Goal: Information Seeking & Learning: Learn about a topic

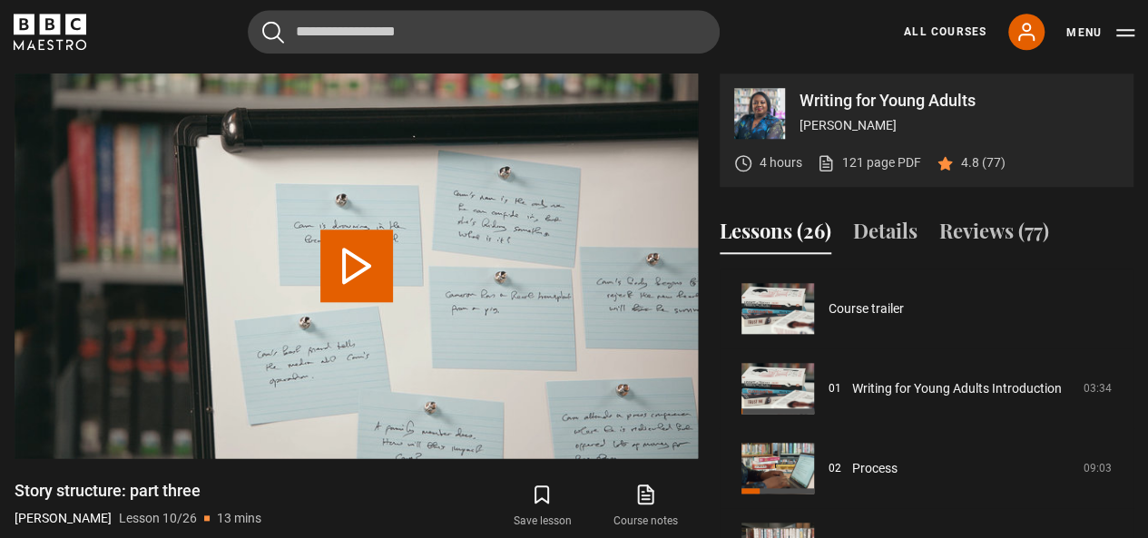
scroll to position [719, 0]
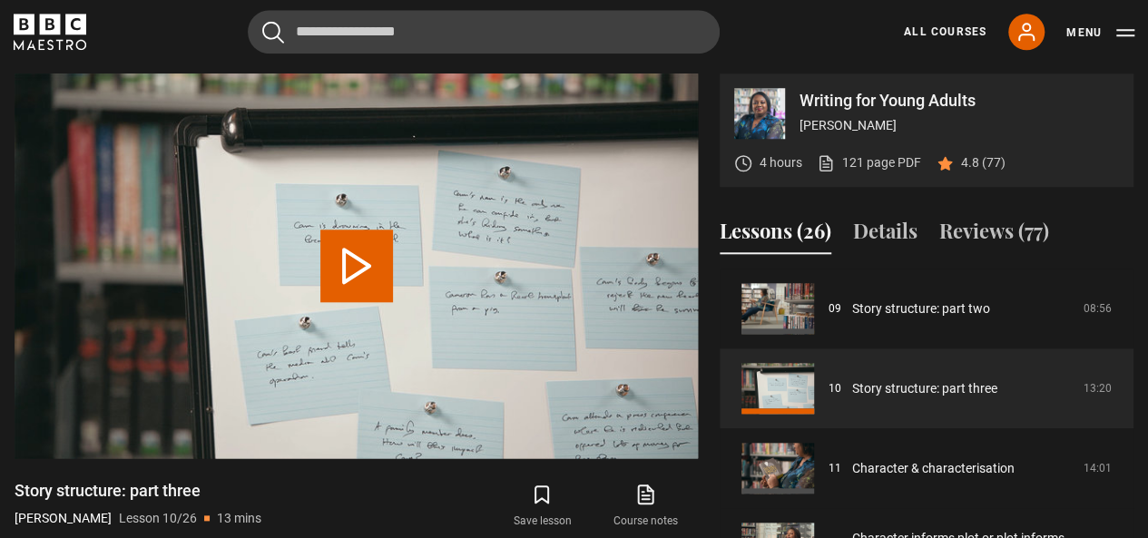
click at [712, 485] on div "Writing for Young Adults Malorie Blackman 4 hours 121 page PDF (opens in new ta…" at bounding box center [574, 367] width 1119 height 587
click at [379, 258] on button "Play Lesson Story structure: part three" at bounding box center [356, 266] width 73 height 73
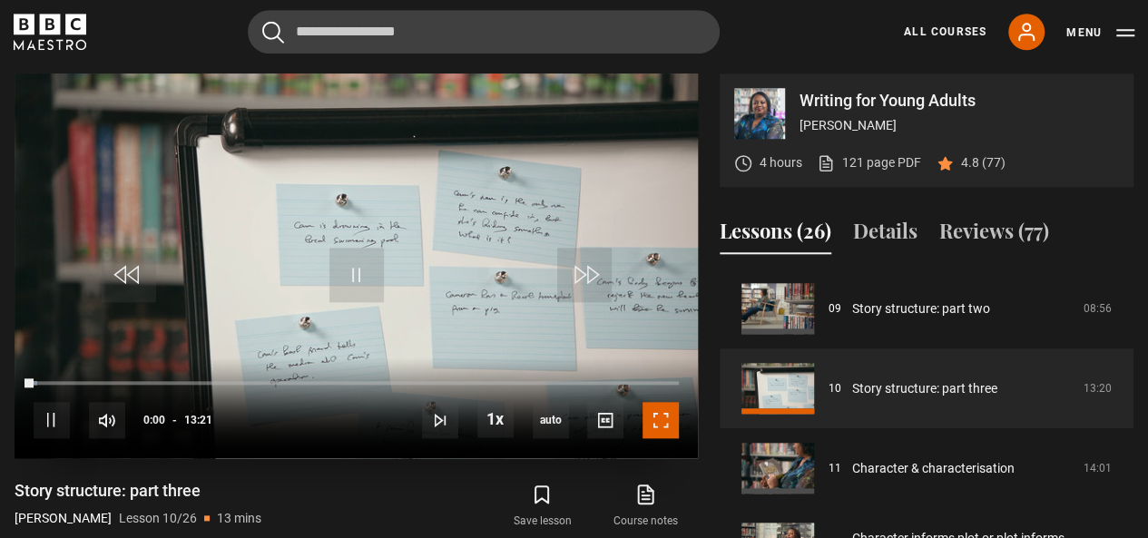
click at [664, 424] on span "Video Player" at bounding box center [661, 420] width 36 height 36
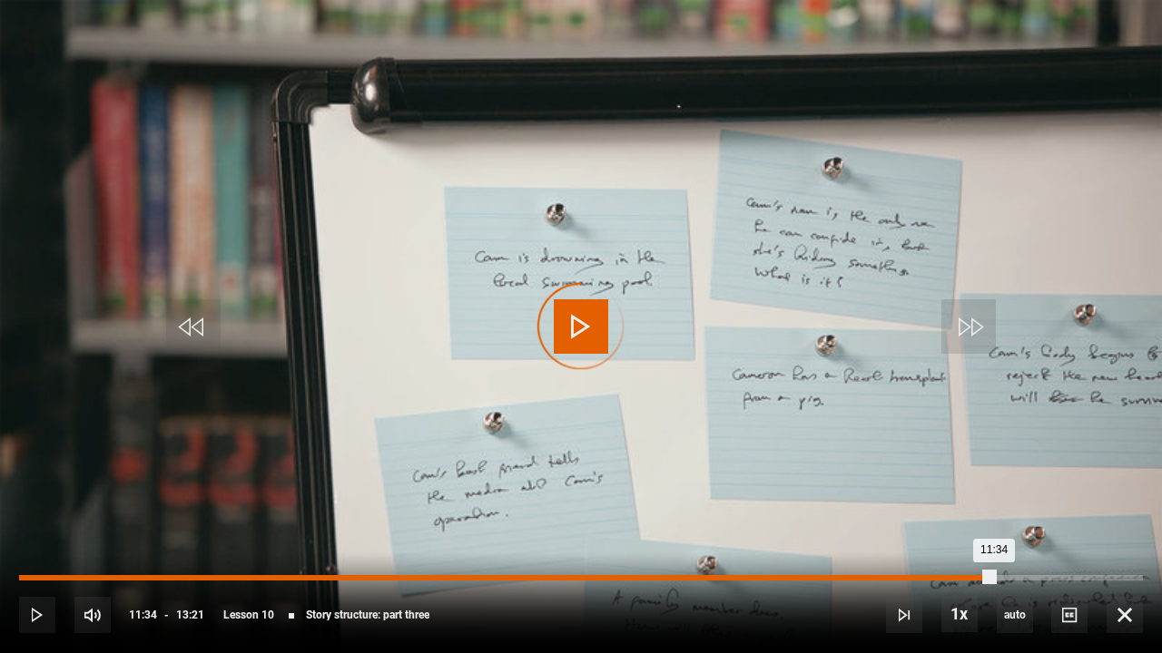
click at [993, 537] on div "Loaded : 10.61% 11:34 11:34" at bounding box center [580, 577] width 1123 height 5
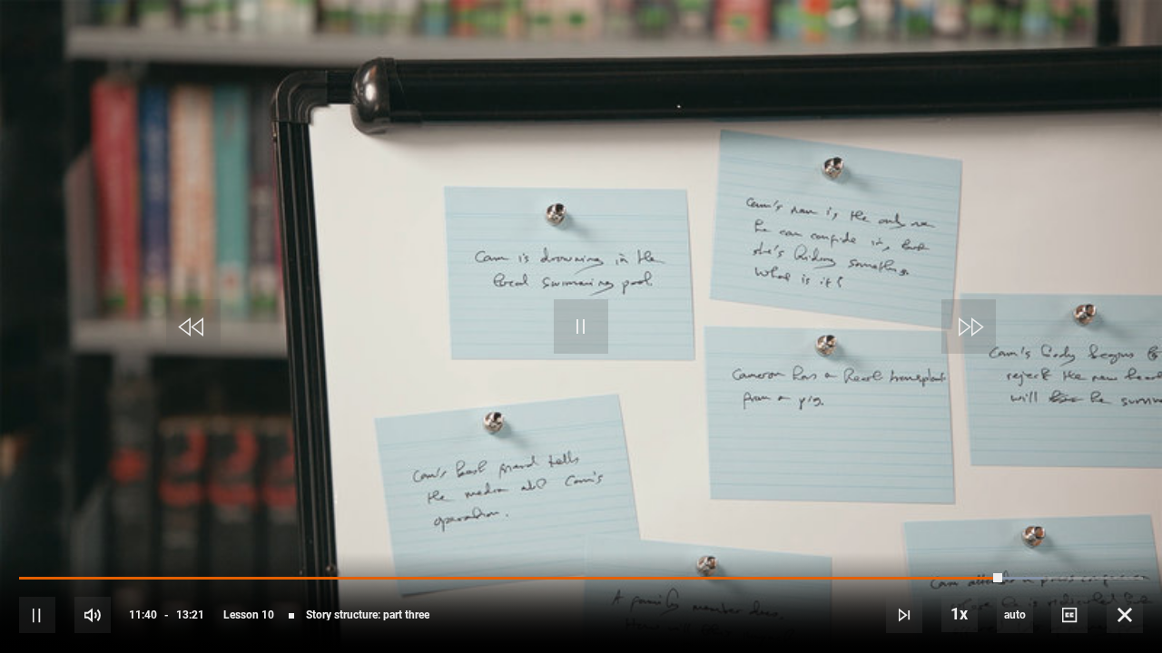
click at [1045, 537] on div "10s Skip Back 10 seconds Pause 10s Skip Forward 10 seconds Loaded : 91.14% 12:1…" at bounding box center [581, 603] width 1162 height 101
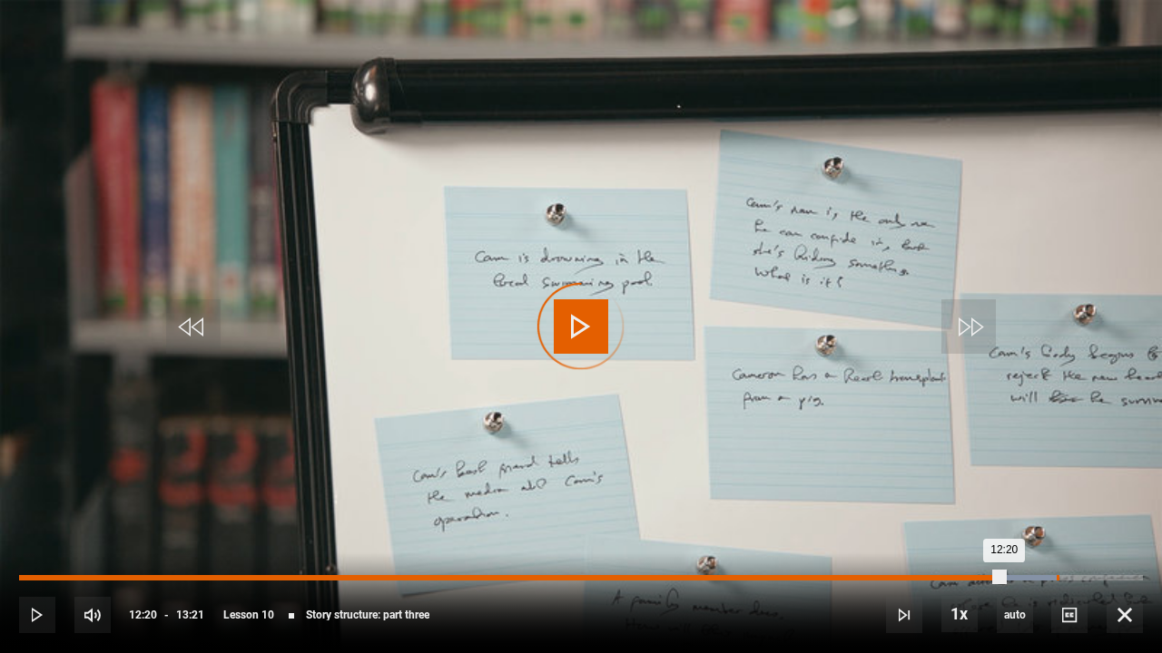
click at [1056, 537] on div "12:19" at bounding box center [1057, 577] width 3 height 5
click at [1103, 537] on div "Loaded : 0.00% 12:53 12:53" at bounding box center [580, 577] width 1123 height 5
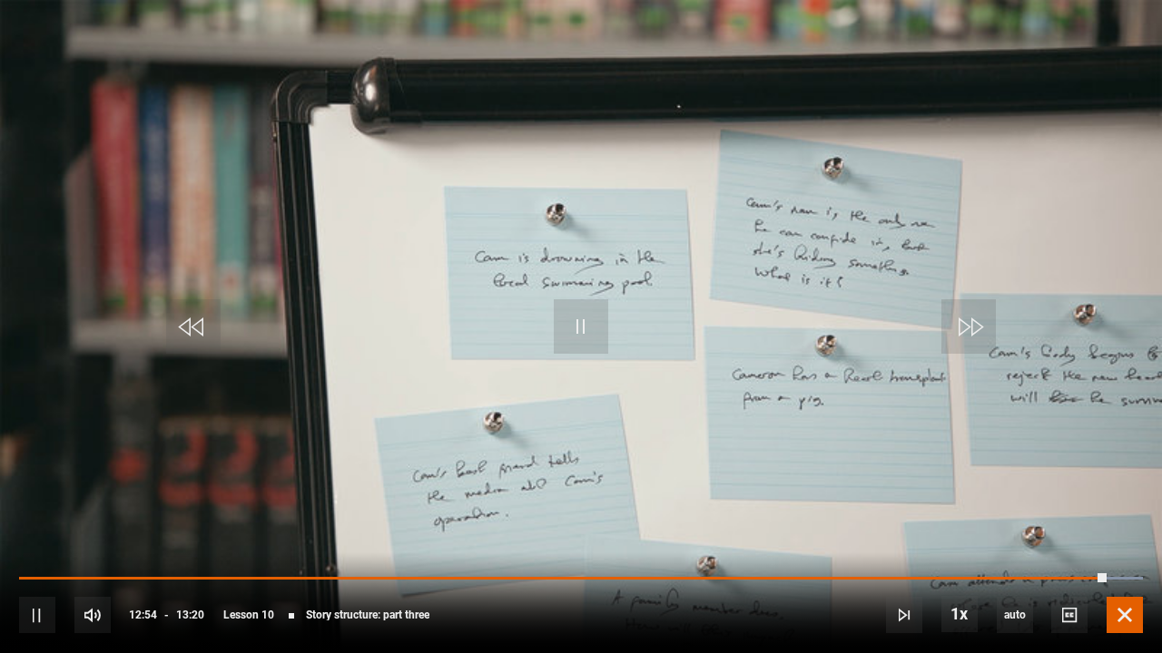
click at [1122, 537] on span "Video Player" at bounding box center [1124, 615] width 36 height 36
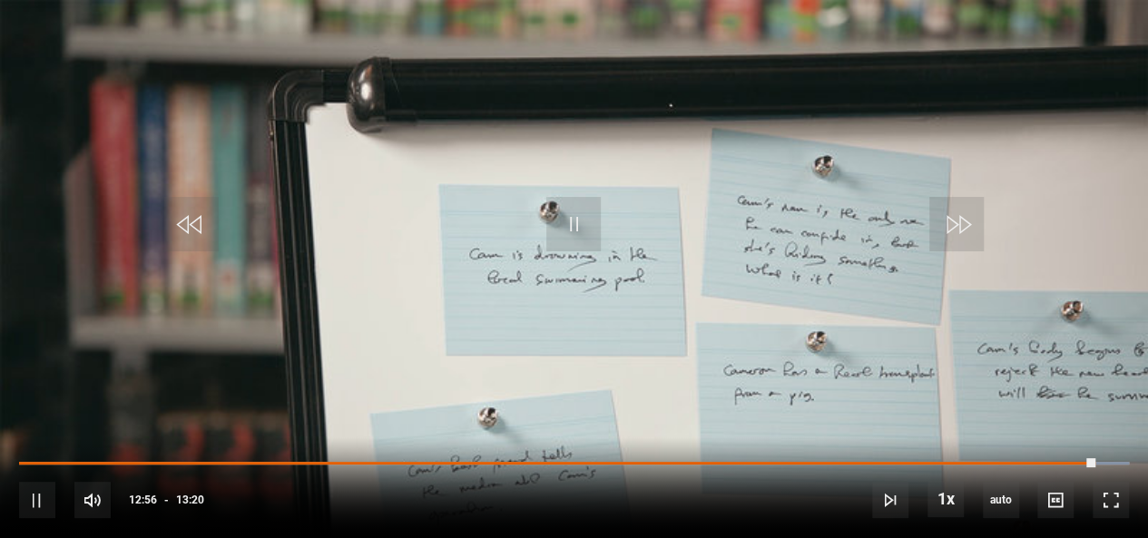
scroll to position [853, 0]
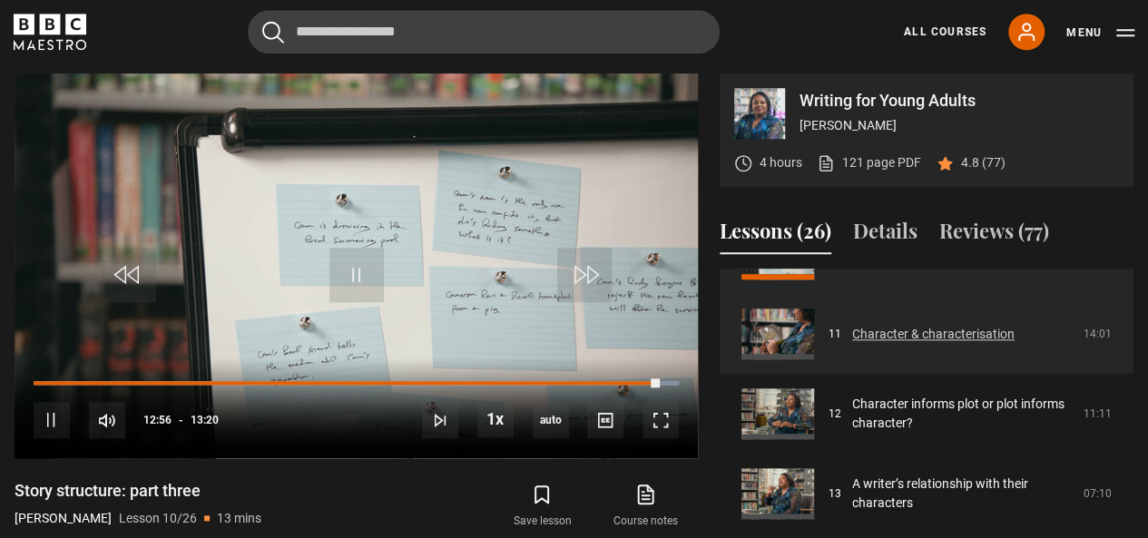
click at [908, 339] on link "Character & characterisation" at bounding box center [933, 334] width 162 height 19
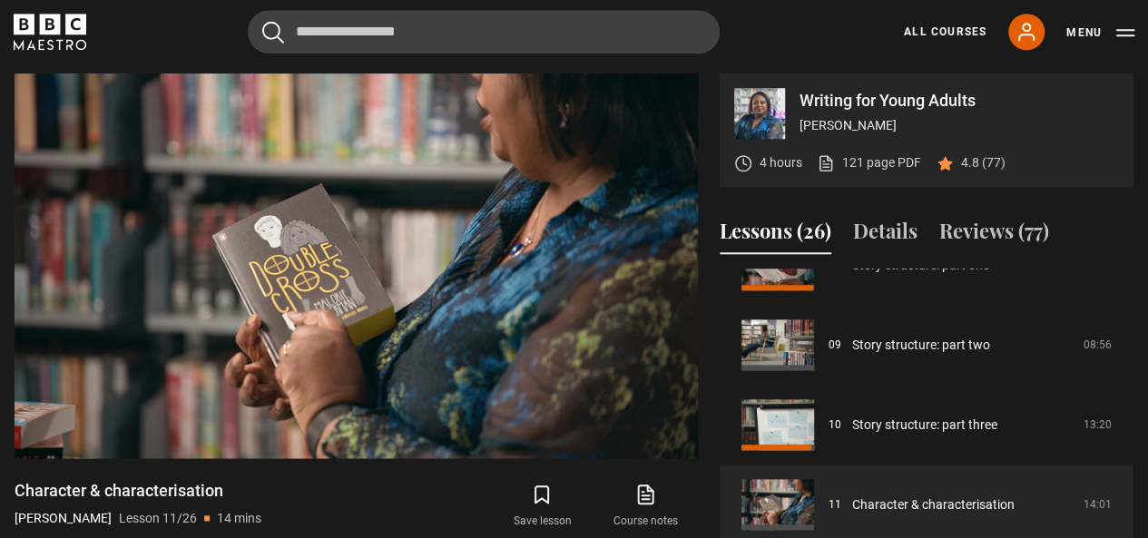
scroll to position [644, 0]
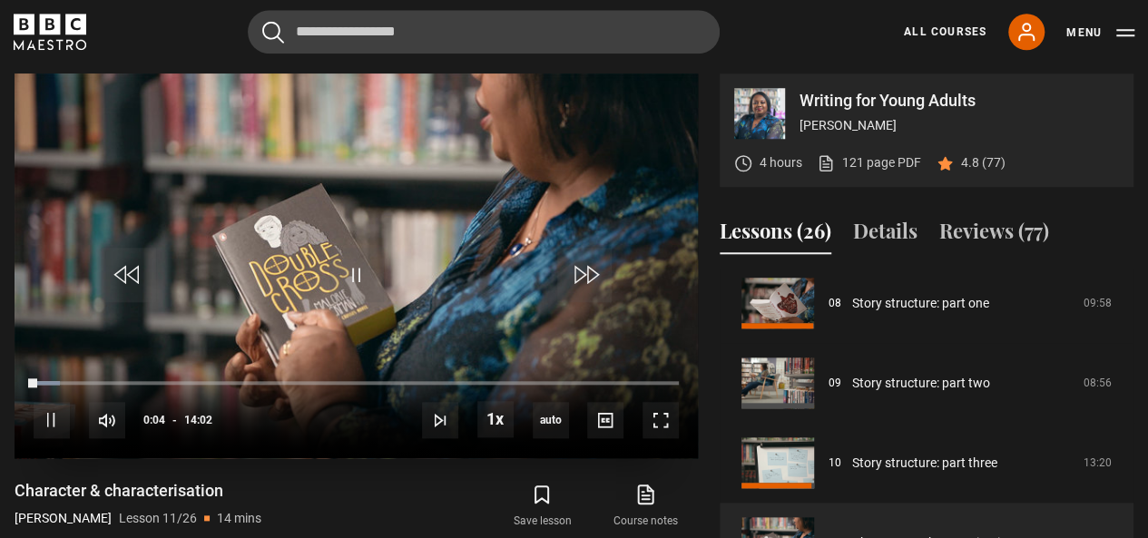
click at [430, 280] on video "Video Player" at bounding box center [356, 266] width 683 height 385
click at [352, 291] on span "Video Player" at bounding box center [356, 275] width 54 height 54
click at [653, 419] on span "Video Player" at bounding box center [661, 420] width 36 height 36
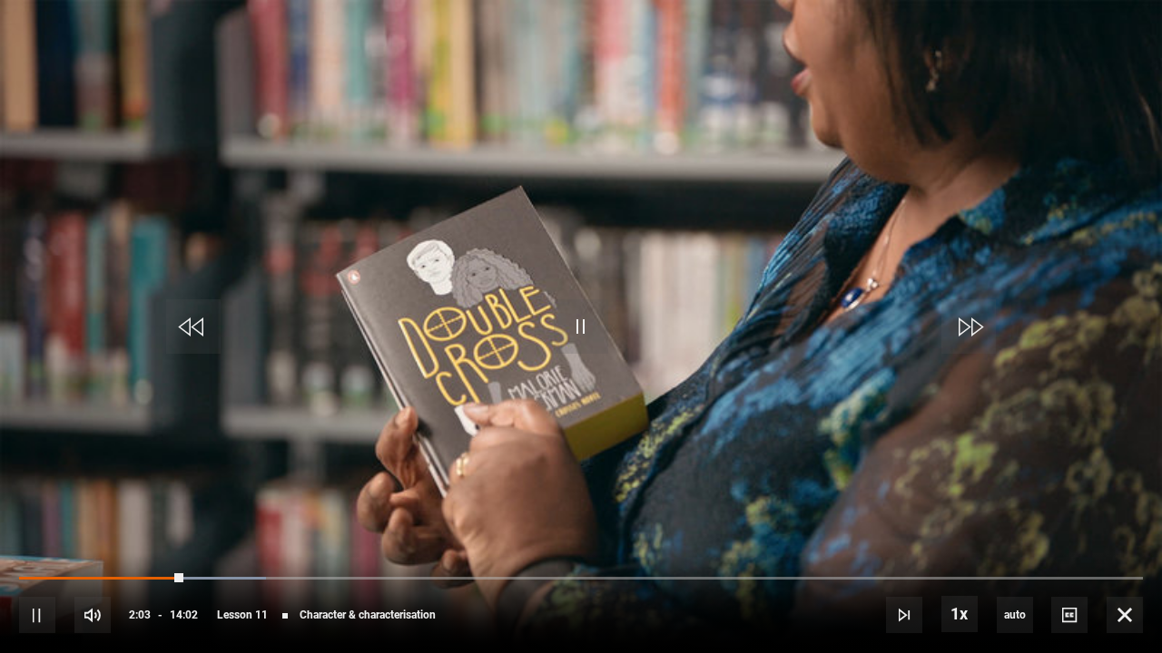
click at [534, 311] on video "Video Player" at bounding box center [581, 326] width 1162 height 653
click at [587, 319] on span "Video Player" at bounding box center [581, 326] width 54 height 54
click at [599, 294] on video "Video Player" at bounding box center [581, 326] width 1162 height 653
click at [534, 332] on video "Video Player" at bounding box center [581, 326] width 1162 height 653
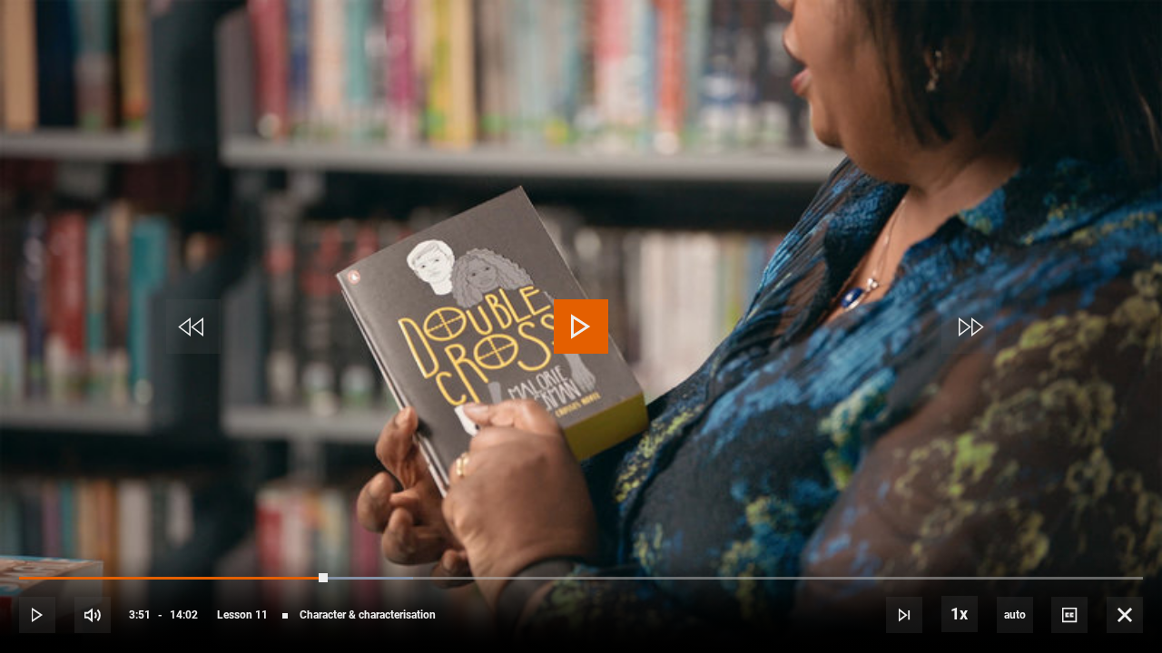
click at [667, 319] on video "Video Player" at bounding box center [581, 326] width 1162 height 653
click at [512, 484] on video "Video Player" at bounding box center [581, 326] width 1162 height 653
click at [535, 284] on video "Video Player" at bounding box center [581, 326] width 1162 height 653
click at [541, 309] on video "Video Player" at bounding box center [581, 326] width 1162 height 653
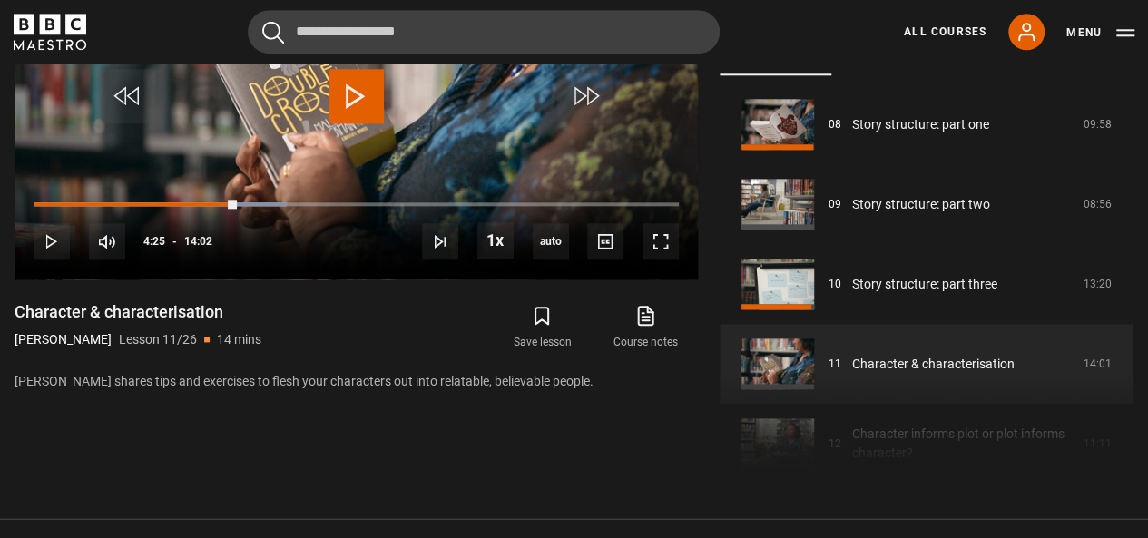
scroll to position [973, 0]
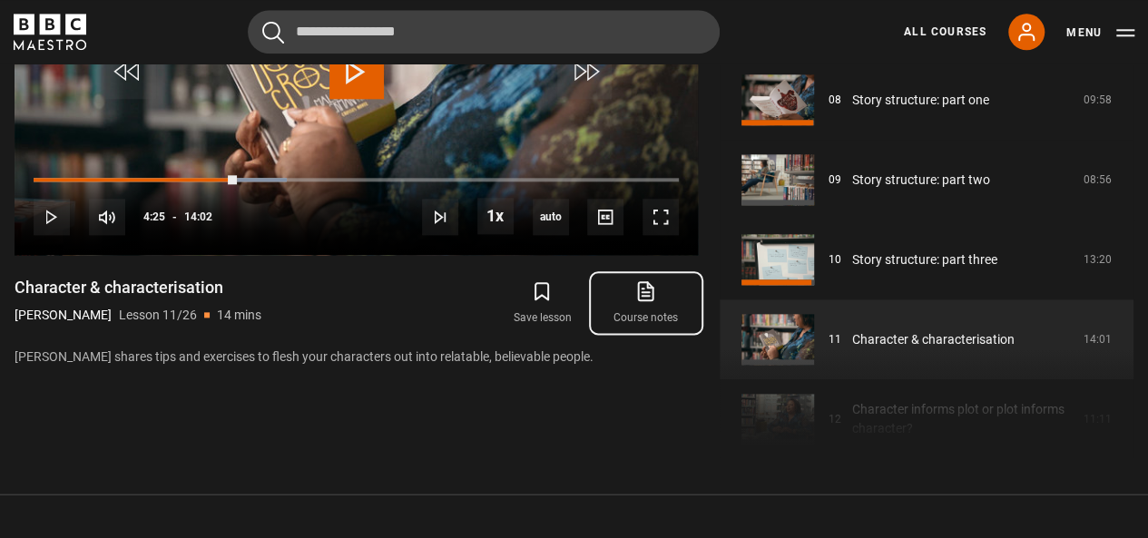
click at [639, 304] on link "Course notes opens in new tab" at bounding box center [645, 303] width 103 height 53
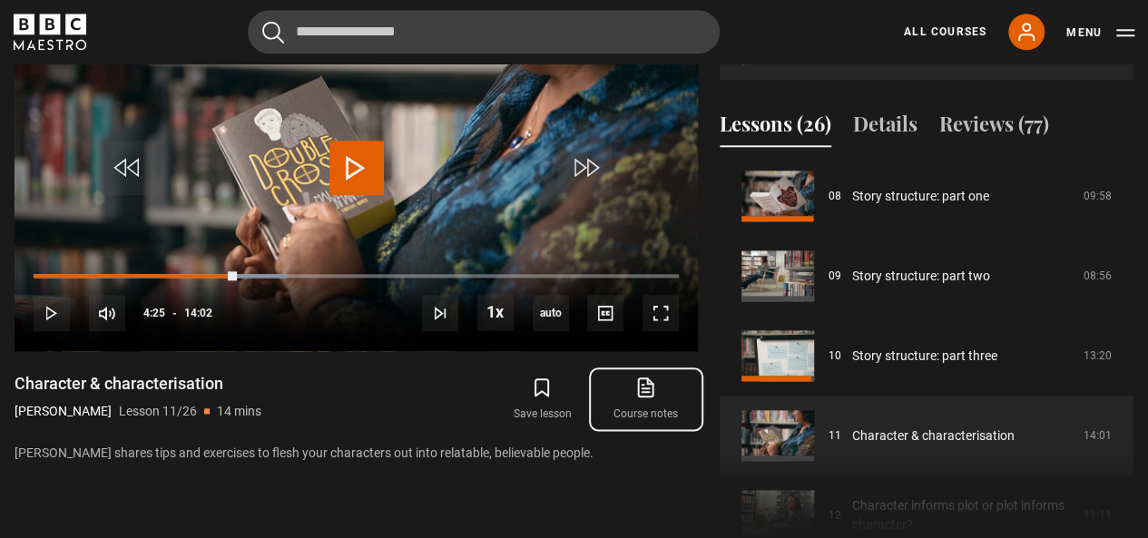
scroll to position [791, 0]
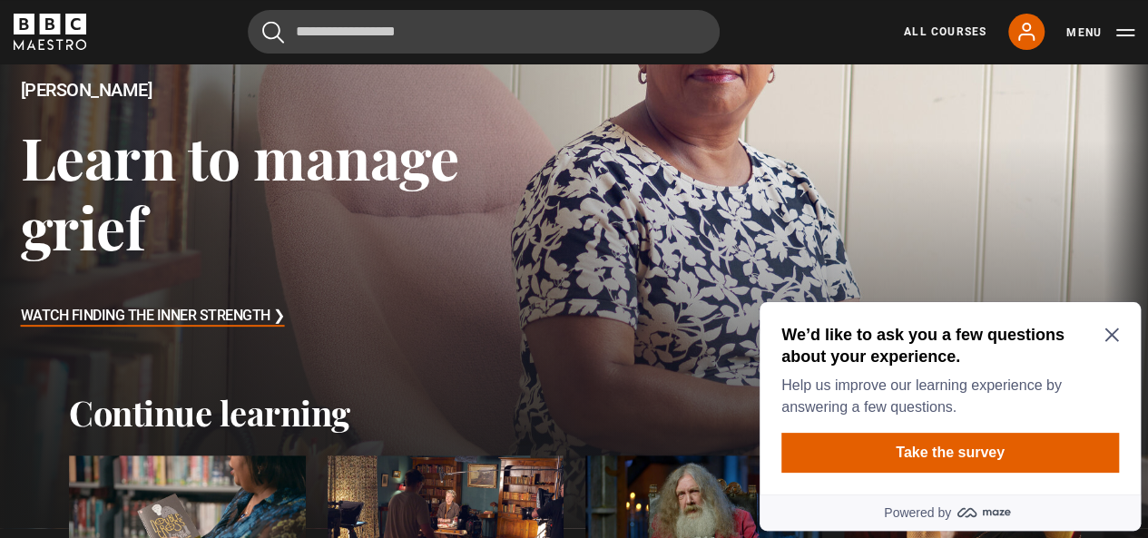
click at [189, 314] on h3 "Watch Finding the Inner Strength ❯" at bounding box center [153, 316] width 264 height 27
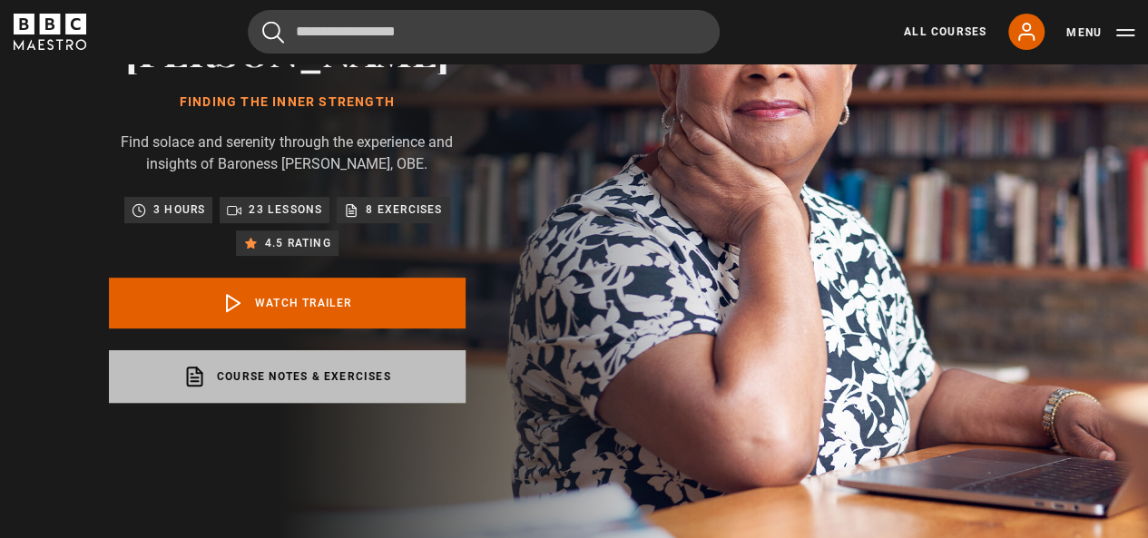
click at [395, 383] on link "Course notes & exercises opens in a new tab" at bounding box center [287, 376] width 357 height 53
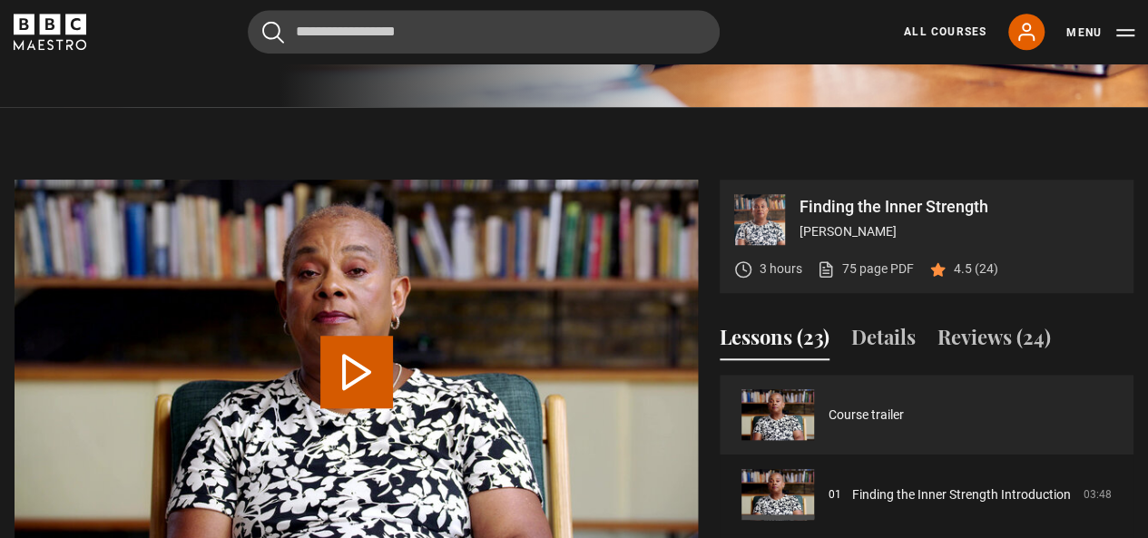
scroll to position [726, 0]
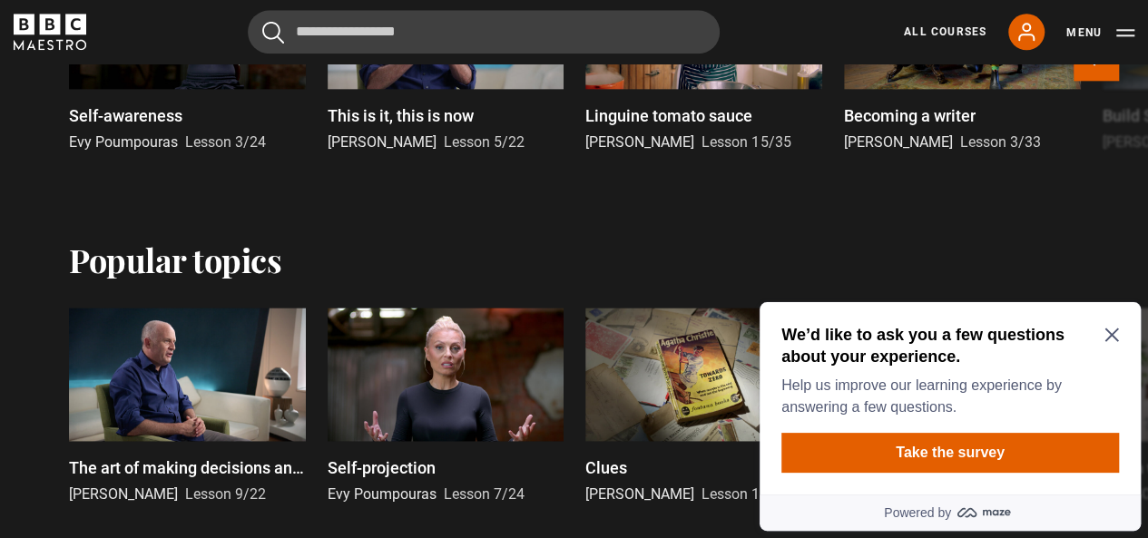
scroll to position [998, 0]
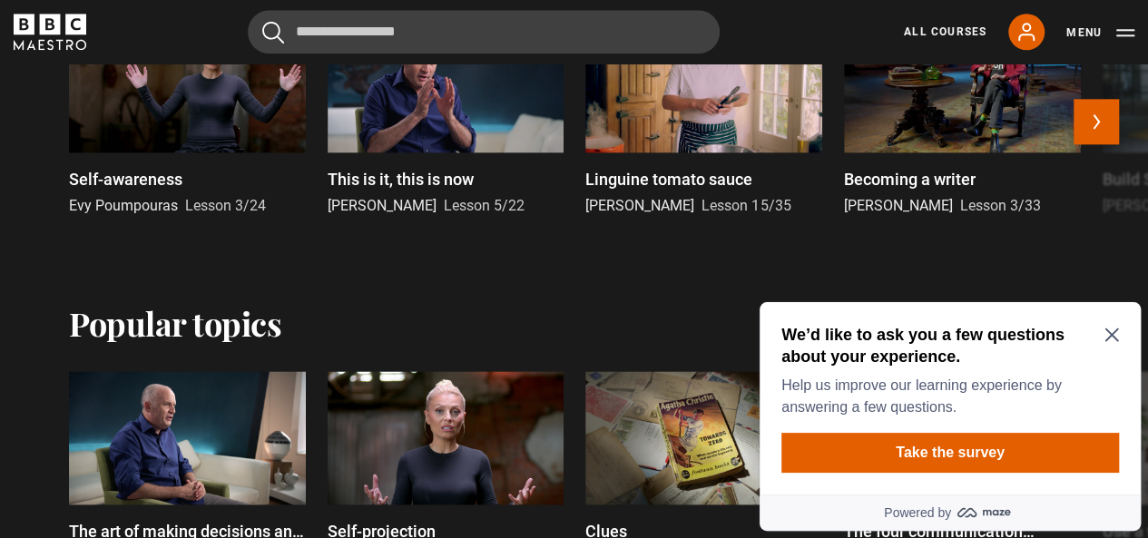
click at [917, 191] on p "Becoming a writer" at bounding box center [910, 179] width 132 height 25
click at [1110, 329] on icon "Close Maze Prompt" at bounding box center [1111, 335] width 15 height 15
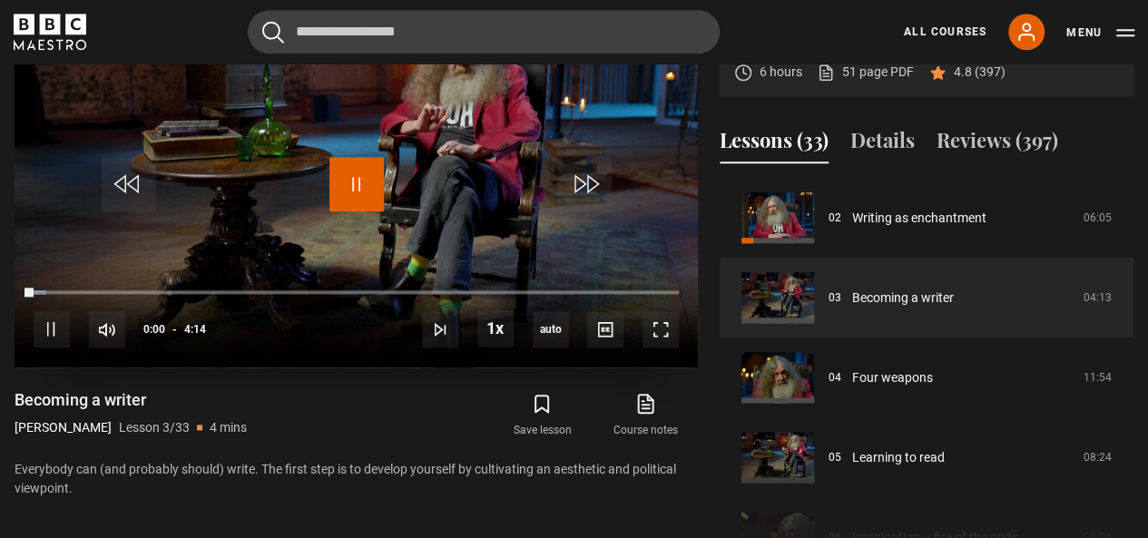
click at [378, 181] on span "Video Player" at bounding box center [356, 184] width 54 height 54
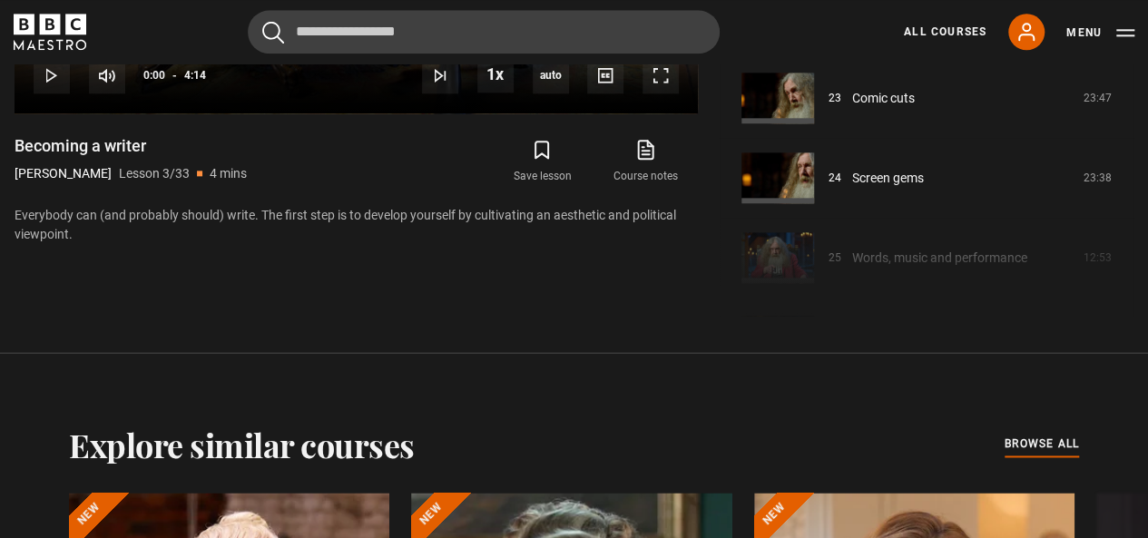
scroll to position [1793, 0]
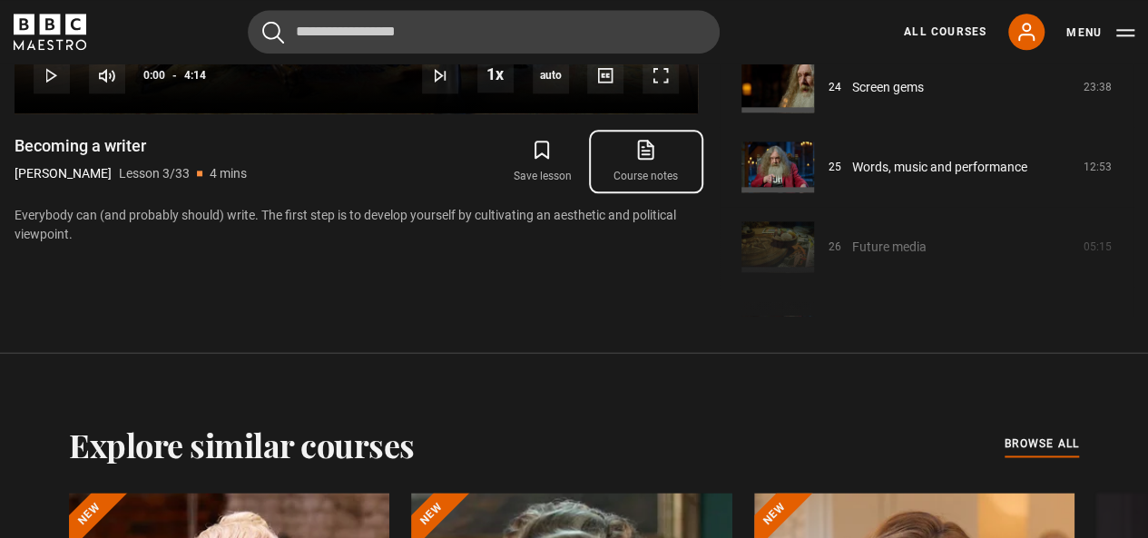
click at [672, 172] on link "Course notes opens in new tab" at bounding box center [645, 161] width 103 height 53
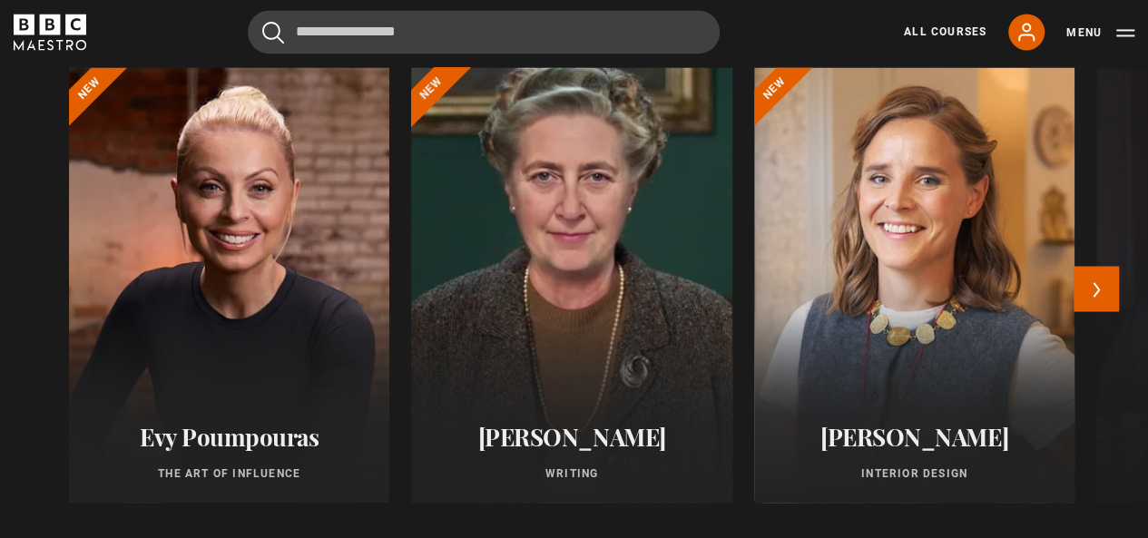
scroll to position [1527, 0]
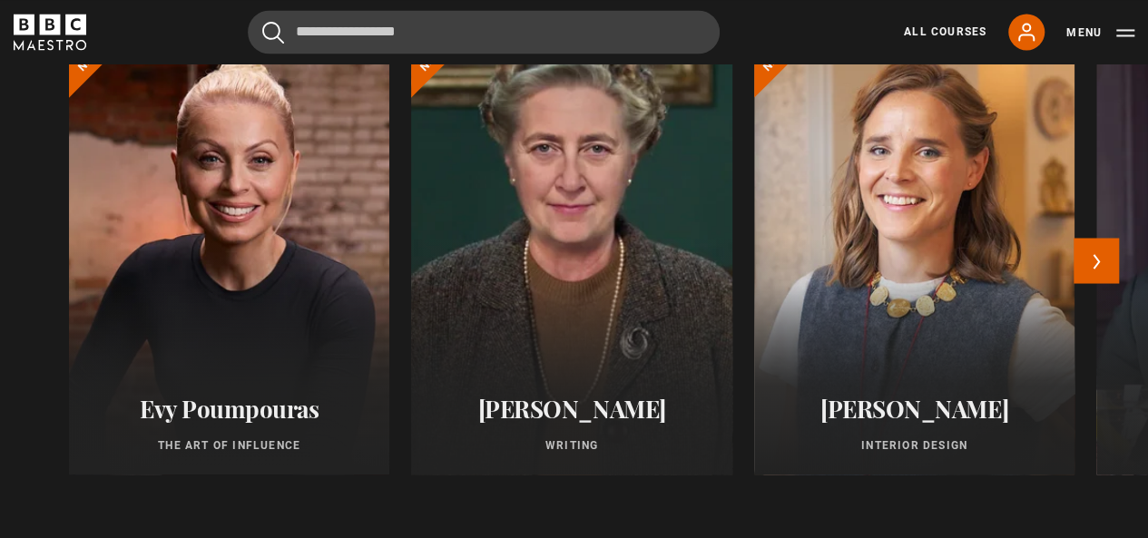
click at [494, 261] on div at bounding box center [572, 256] width 353 height 479
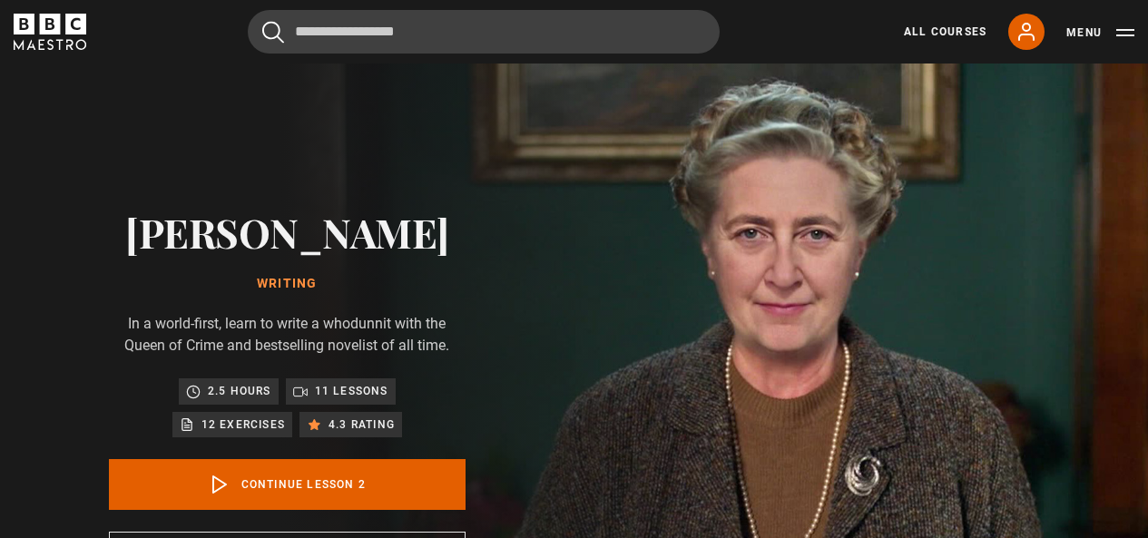
scroll to position [1001, 0]
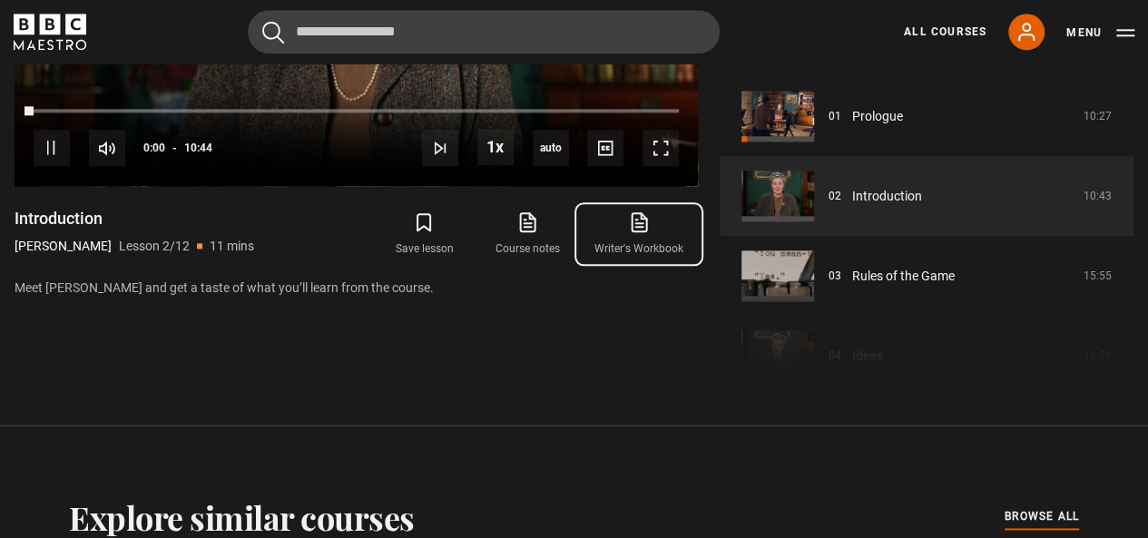
click at [657, 240] on link "Writer's Workbook" at bounding box center [639, 234] width 118 height 53
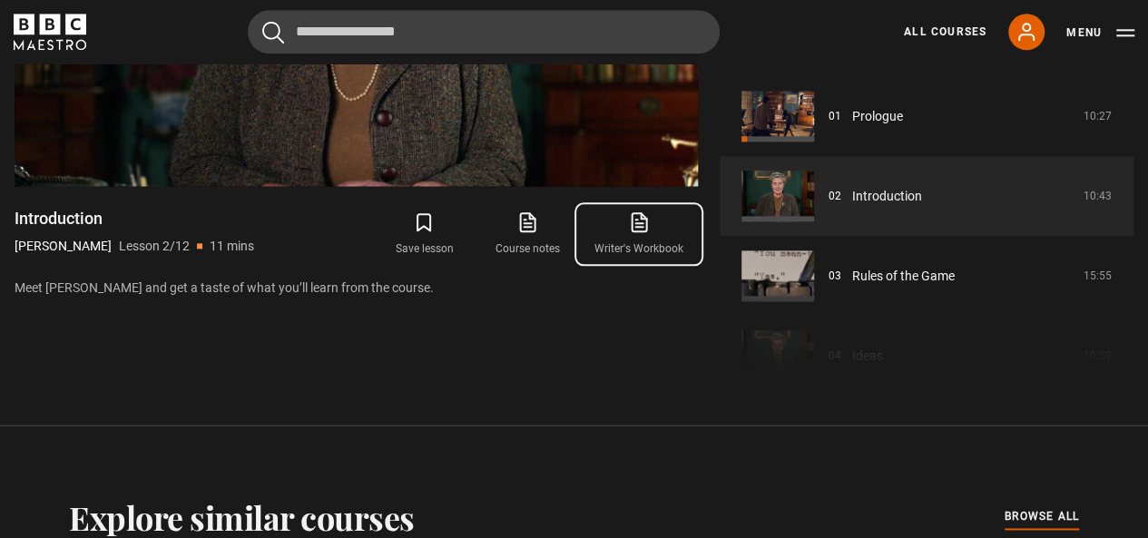
scroll to position [80, 0]
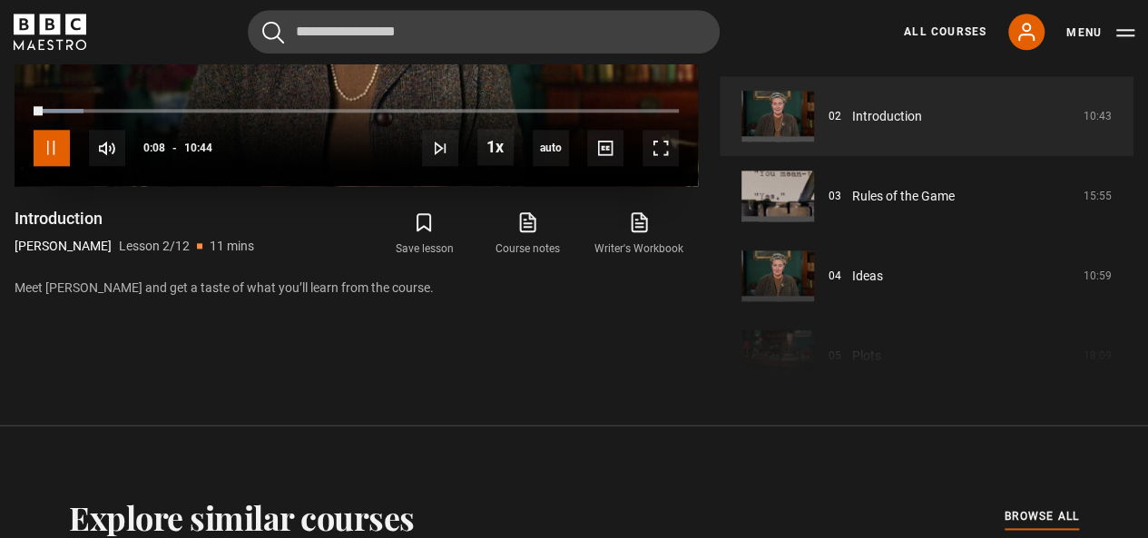
click at [36, 142] on span "Video Player" at bounding box center [52, 148] width 36 height 36
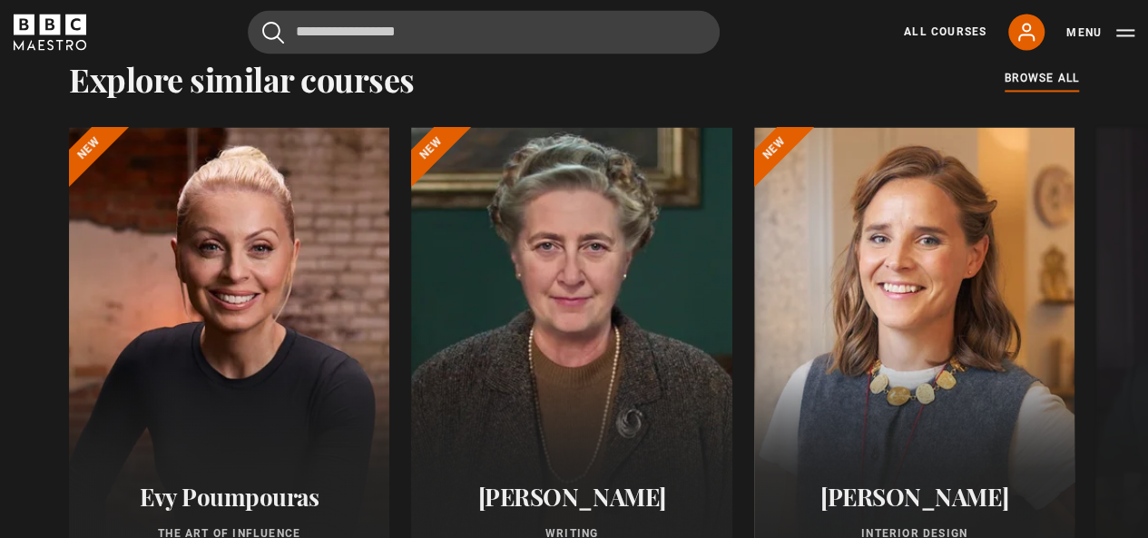
scroll to position [1535, 0]
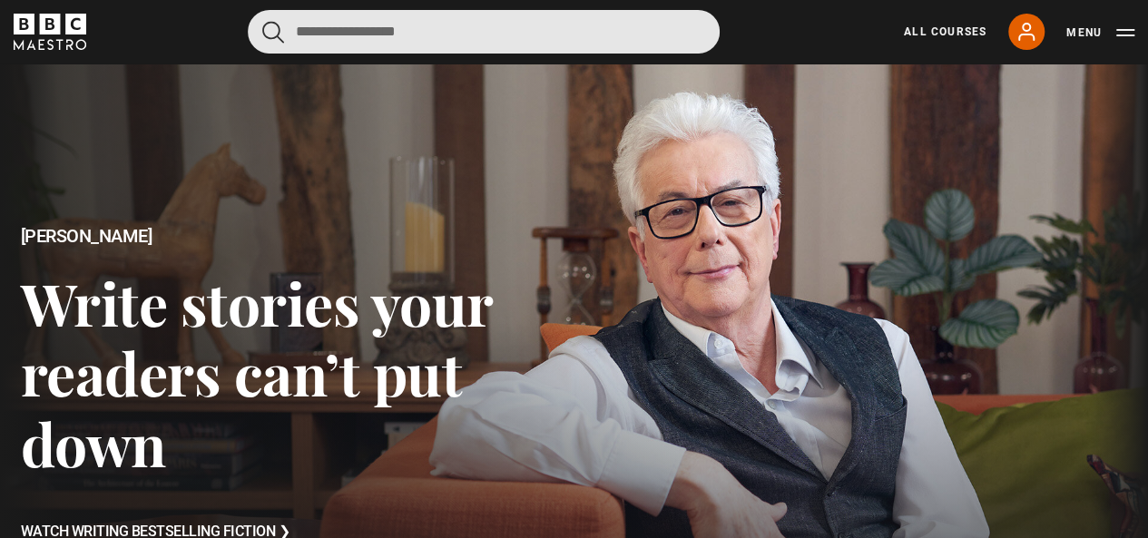
click at [532, 44] on input "Search" at bounding box center [484, 32] width 472 height 44
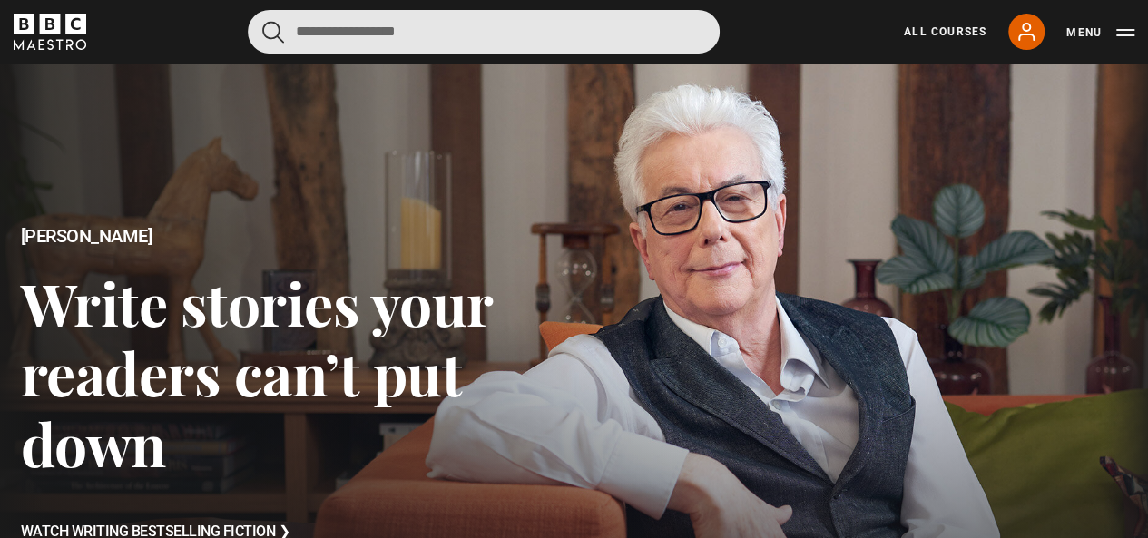
scroll to position [182, 0]
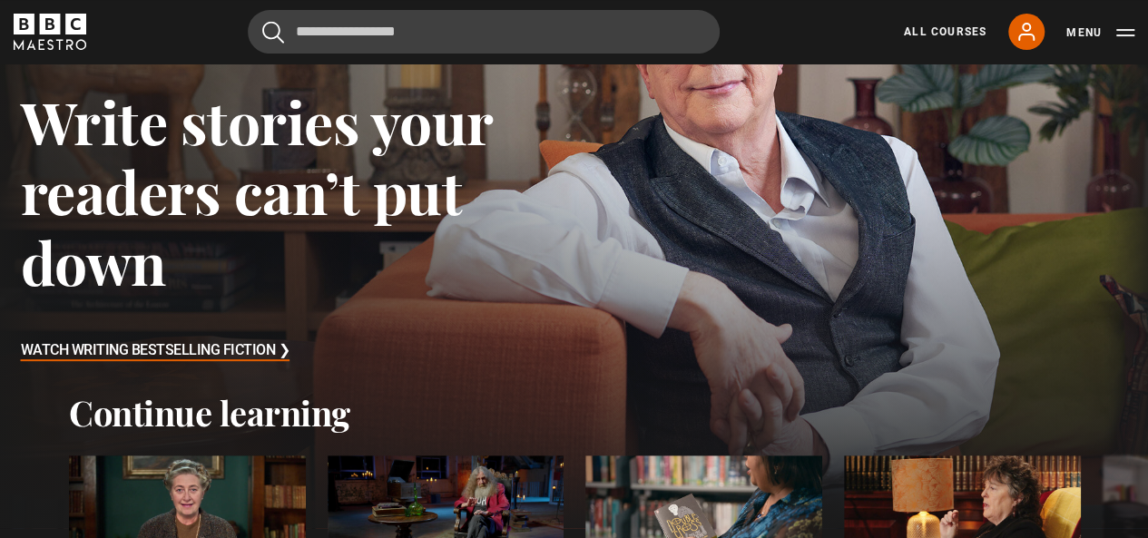
click at [249, 348] on h3 "Watch Writing Bestselling Fiction ❯" at bounding box center [156, 351] width 270 height 27
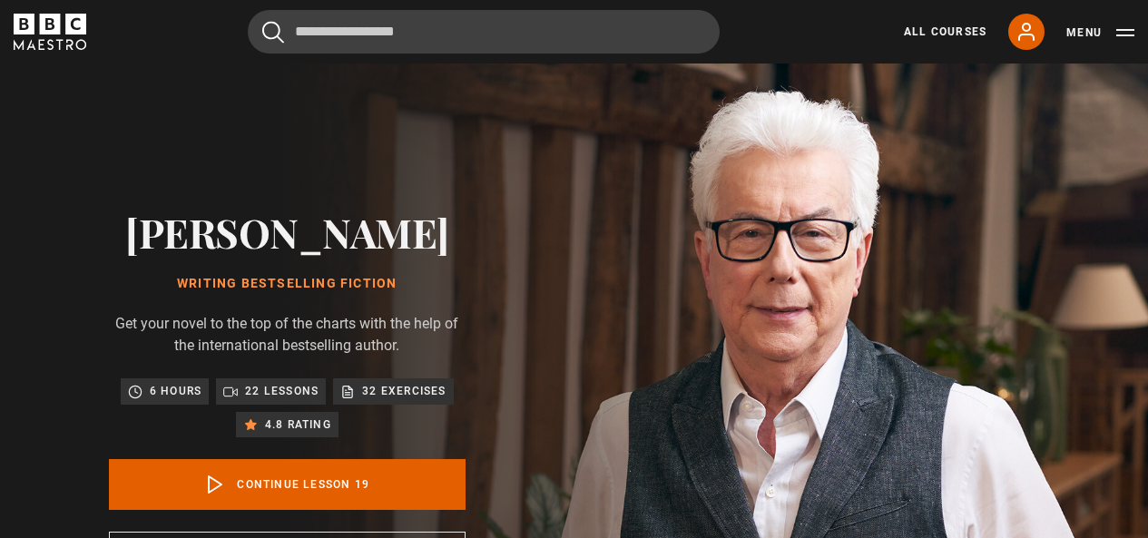
scroll to position [729, 0]
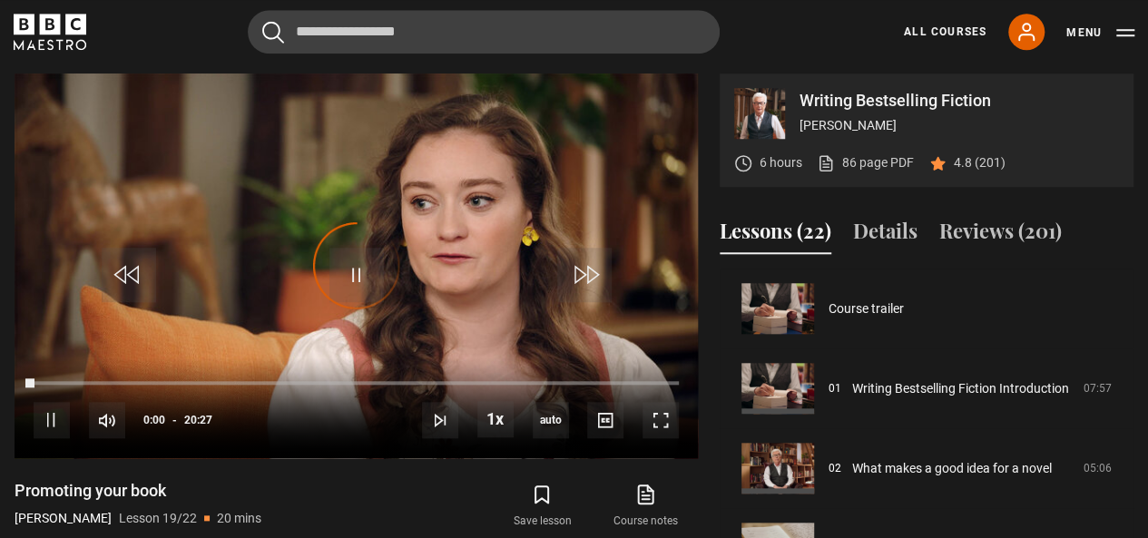
click at [376, 253] on div "Video Player is loading." at bounding box center [356, 266] width 91 height 91
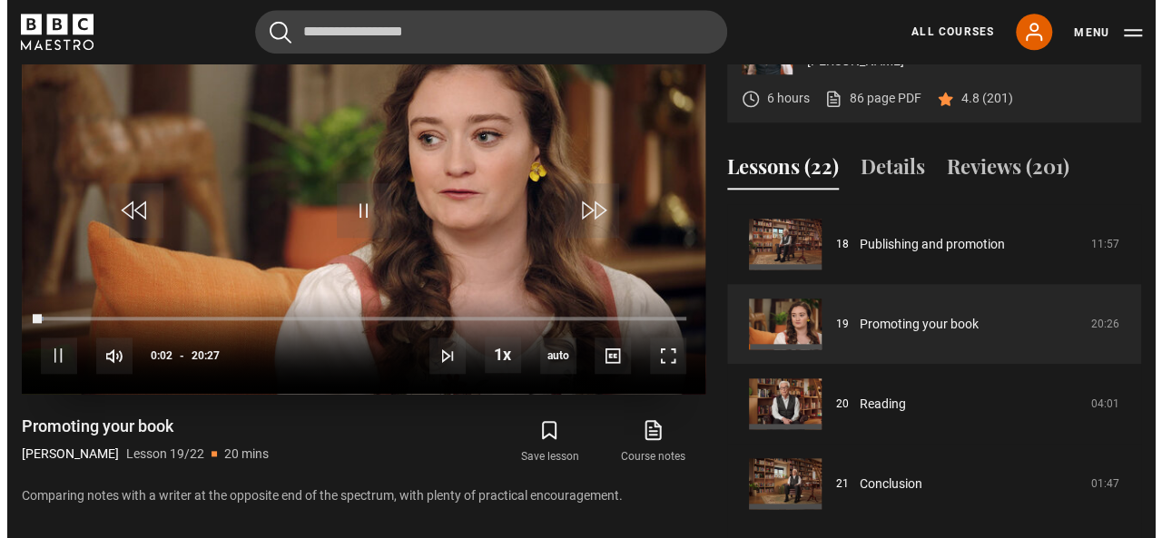
scroll to position [819, 0]
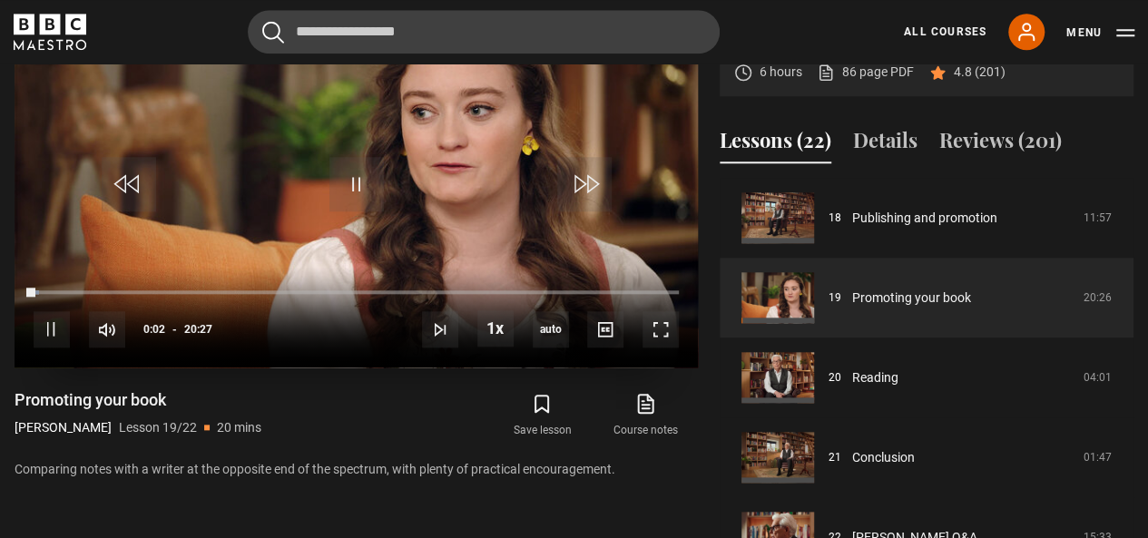
click at [323, 182] on video "Video Player" at bounding box center [356, 175] width 683 height 385
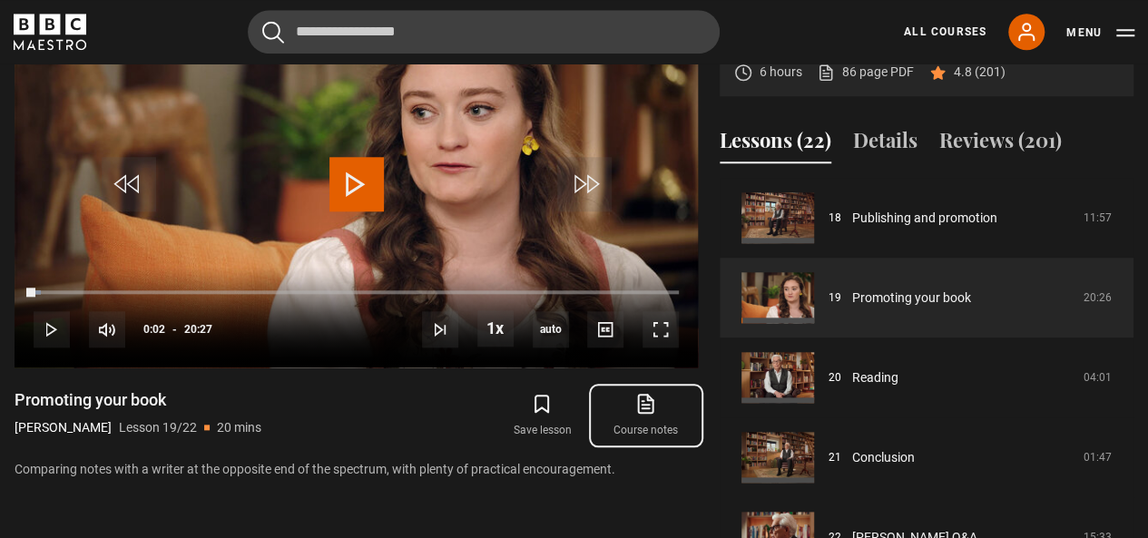
click at [657, 393] on link "Course notes opens in new tab" at bounding box center [645, 415] width 103 height 53
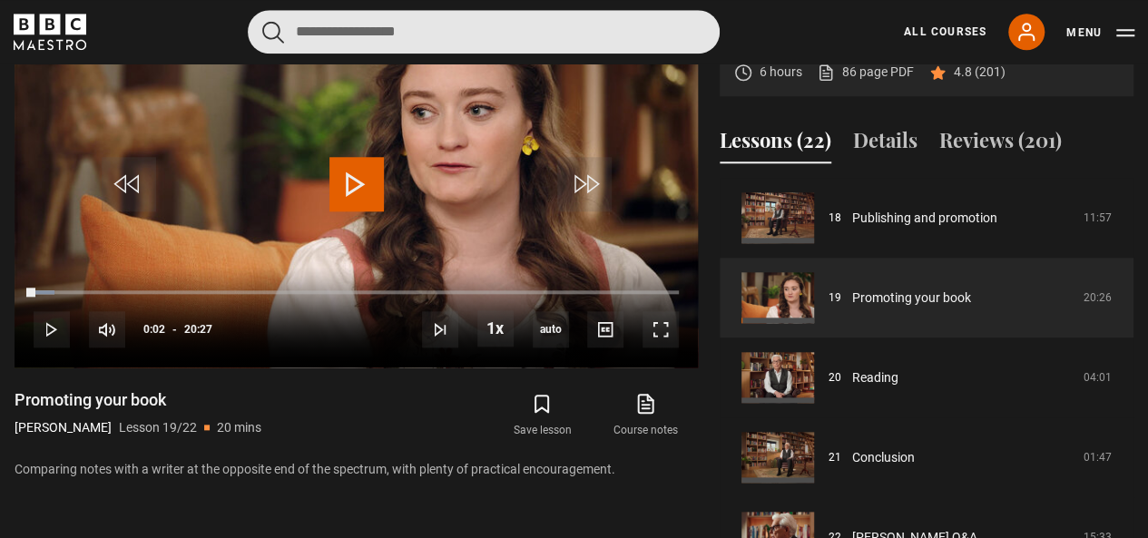
click at [431, 29] on input "Search" at bounding box center [484, 32] width 472 height 44
type input "********"
click at [262, 21] on button "submit" at bounding box center [273, 32] width 22 height 23
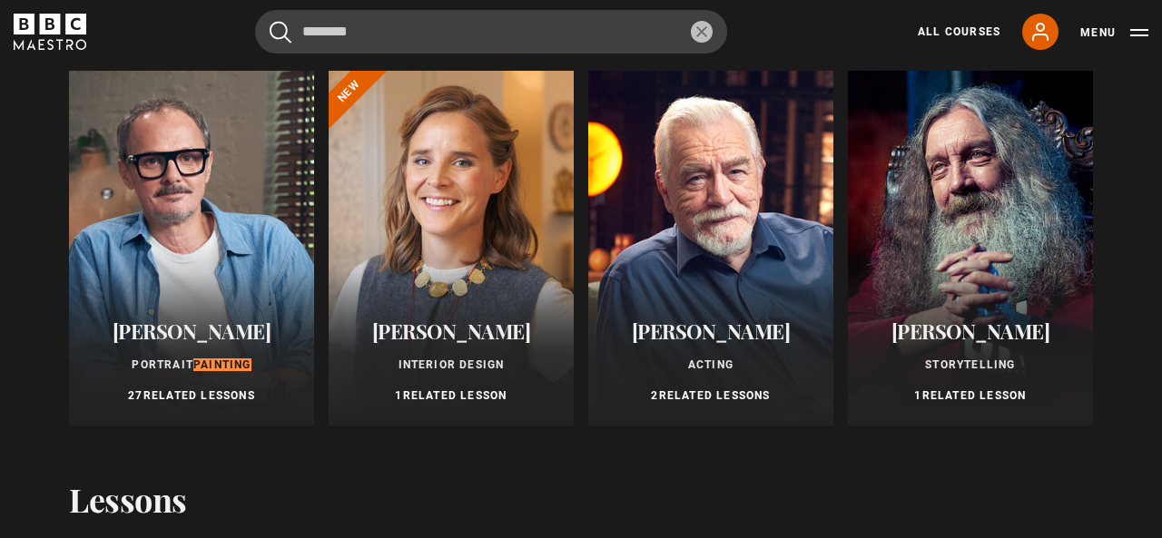
scroll to position [91, 0]
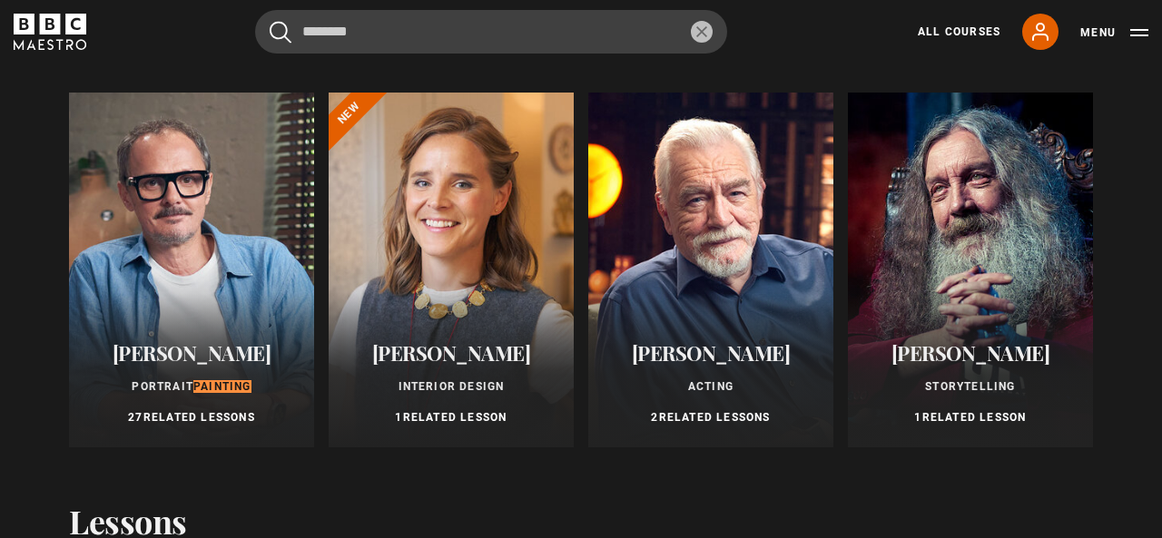
click at [239, 219] on div at bounding box center [191, 270] width 245 height 355
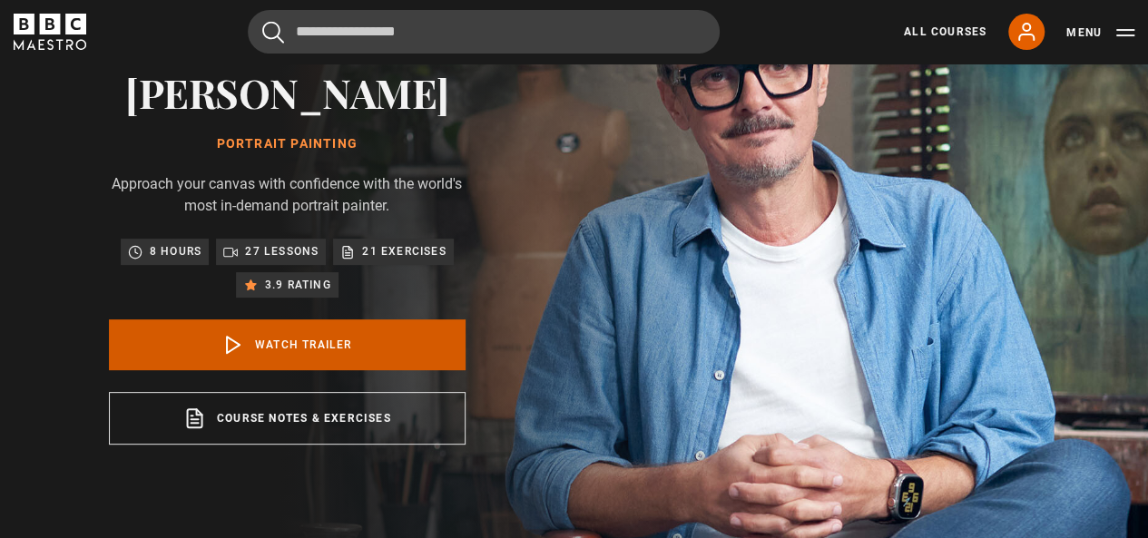
scroll to position [182, 0]
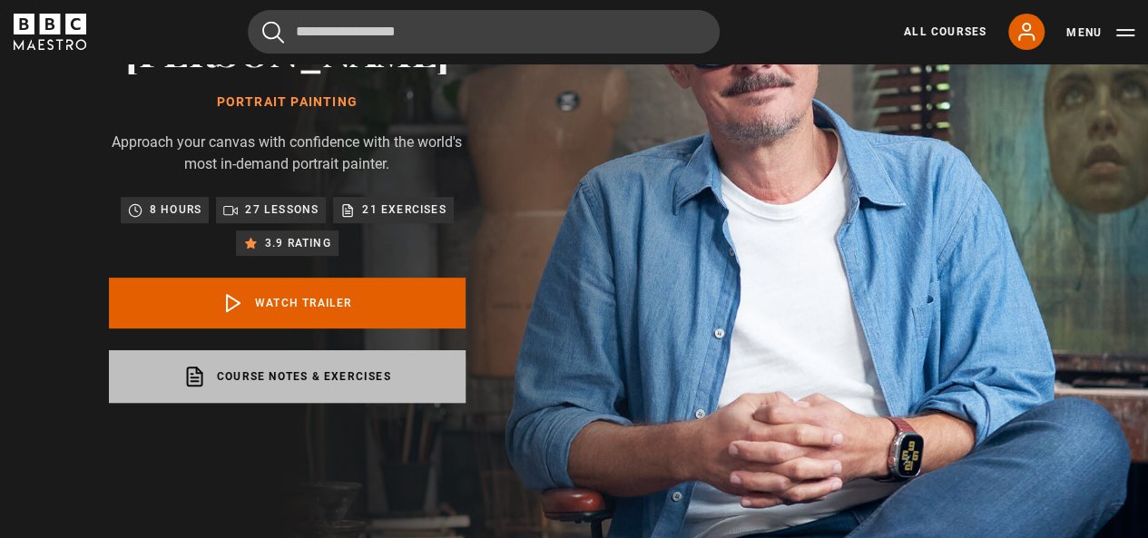
click at [356, 388] on link "Course notes & exercises opens in a new tab" at bounding box center [287, 376] width 357 height 53
